Goal: Use online tool/utility: Utilize a website feature to perform a specific function

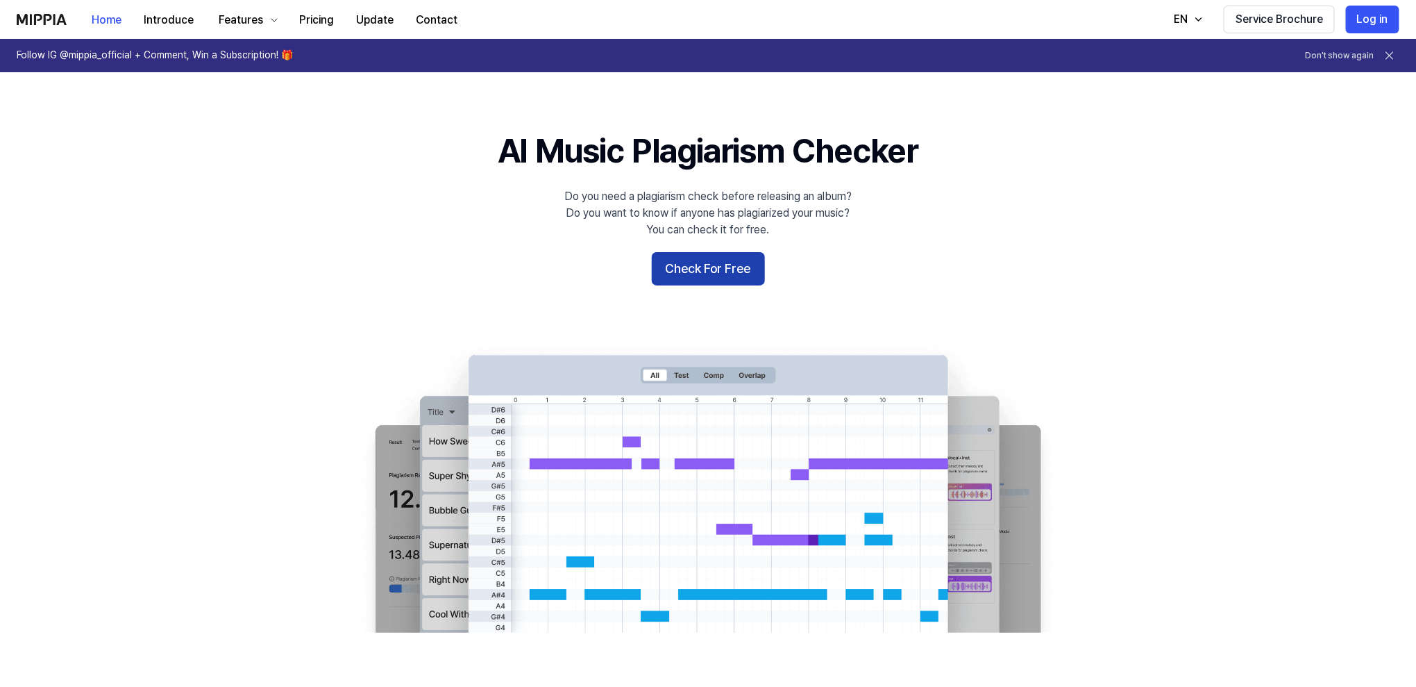
click at [727, 274] on button "Check For Free" at bounding box center [708, 268] width 113 height 33
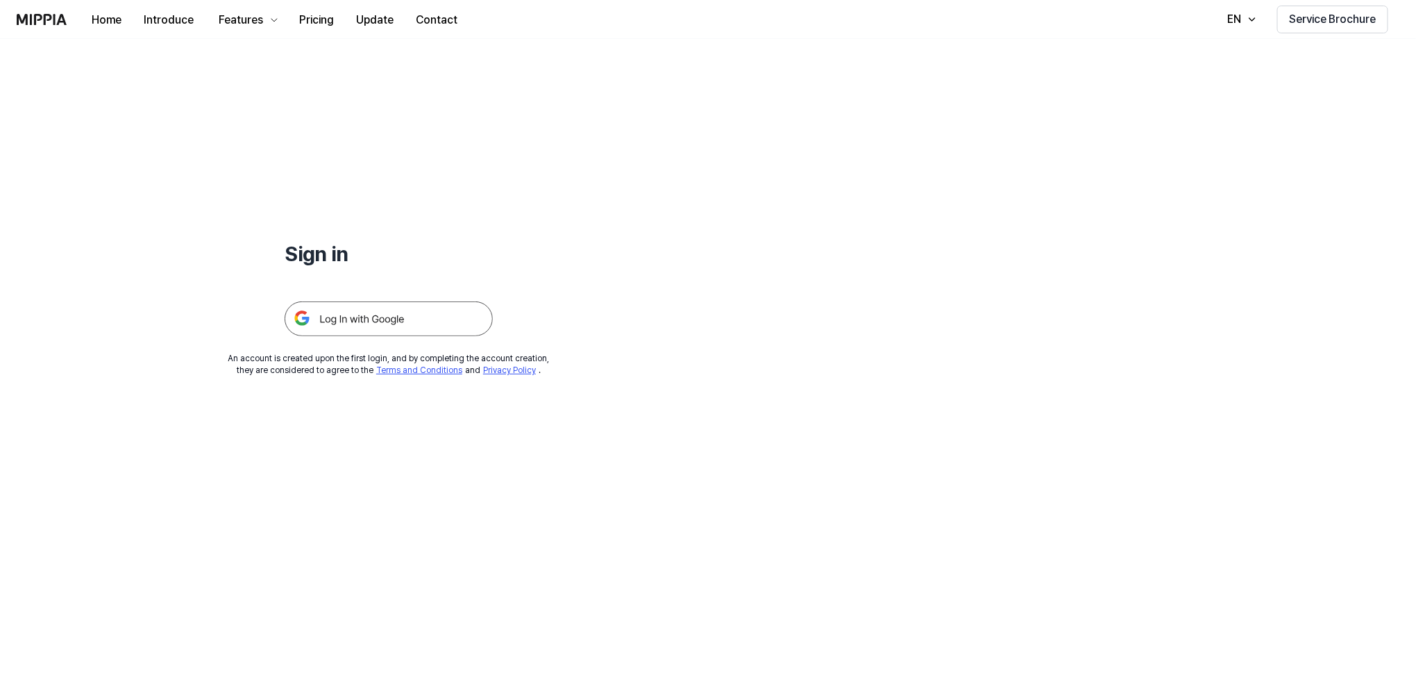
click at [415, 322] on img at bounding box center [389, 318] width 208 height 35
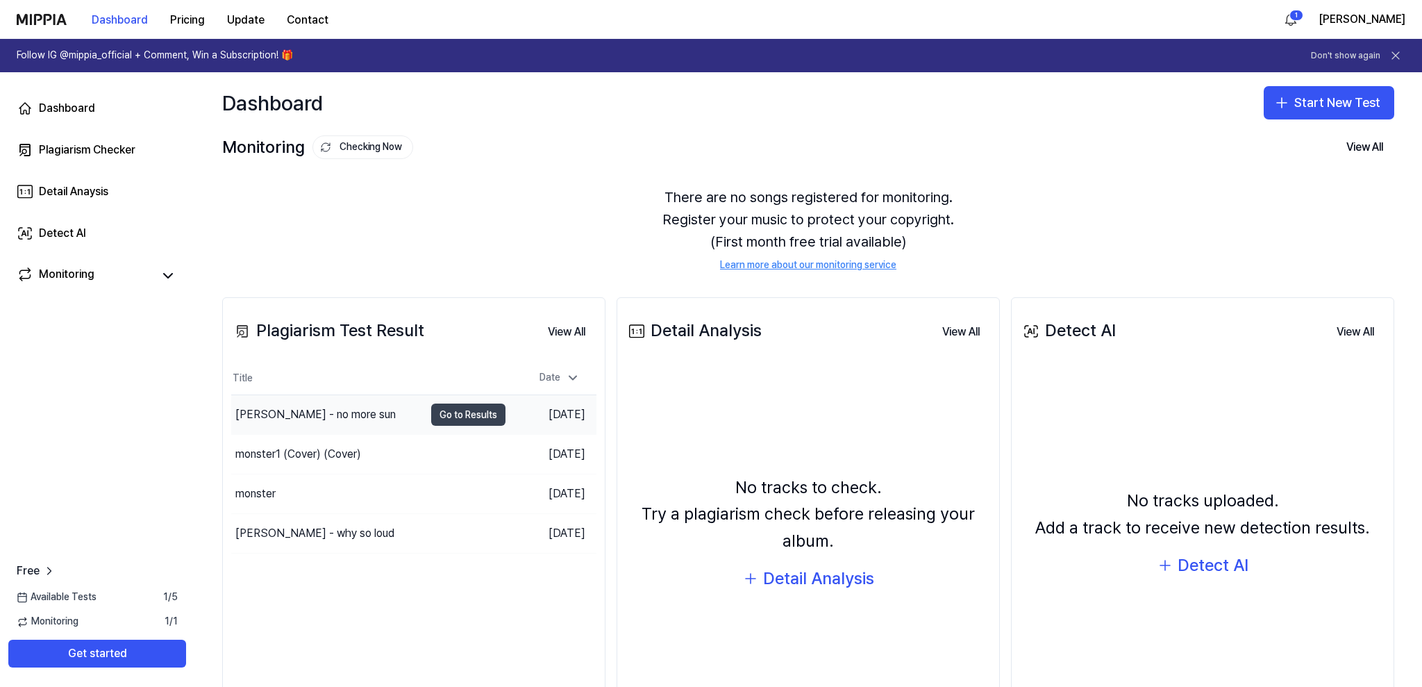
click at [460, 411] on button "Go to Results" at bounding box center [468, 414] width 74 height 22
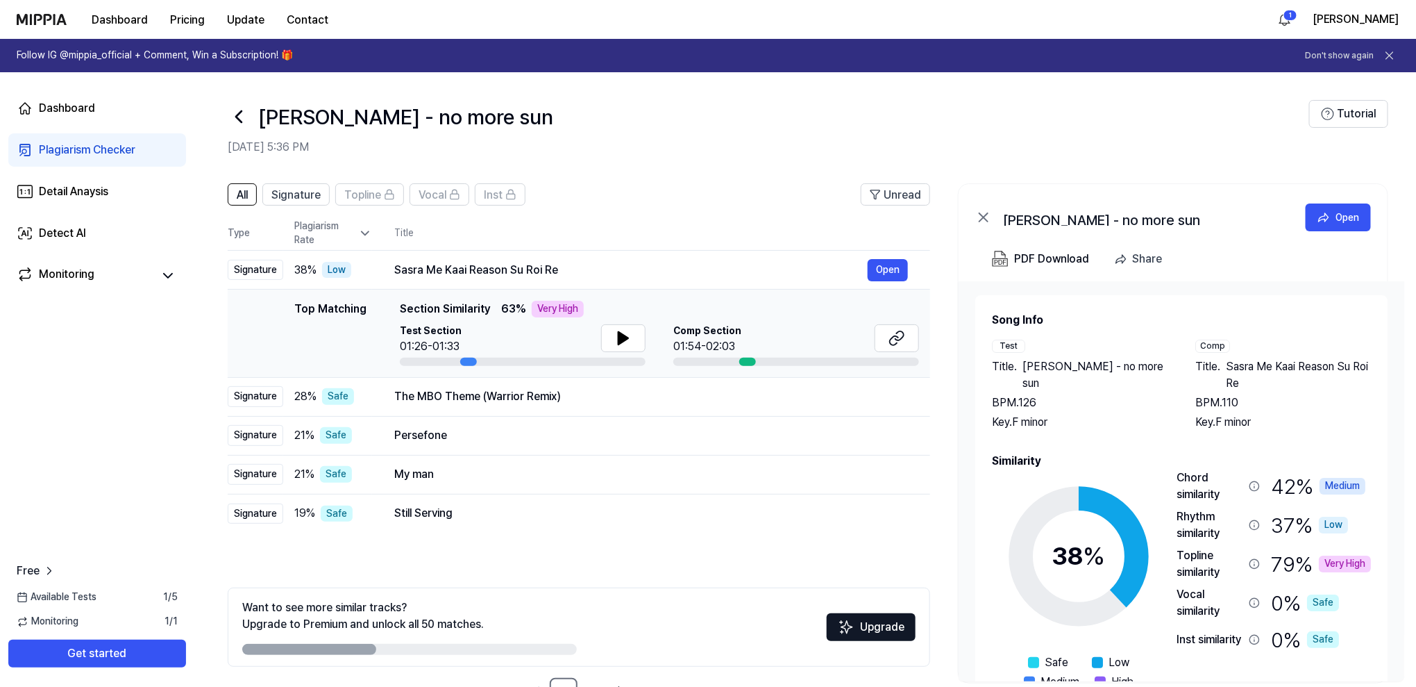
scroll to position [46, 0]
